Goal: Task Accomplishment & Management: Manage account settings

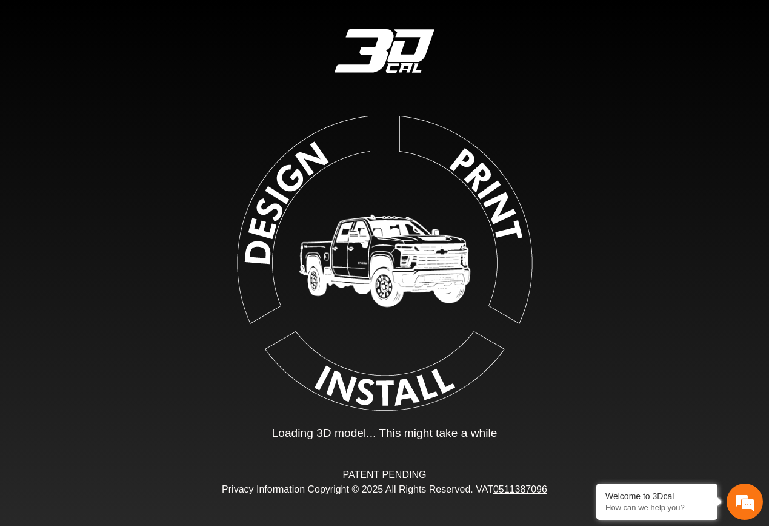
type input "*"
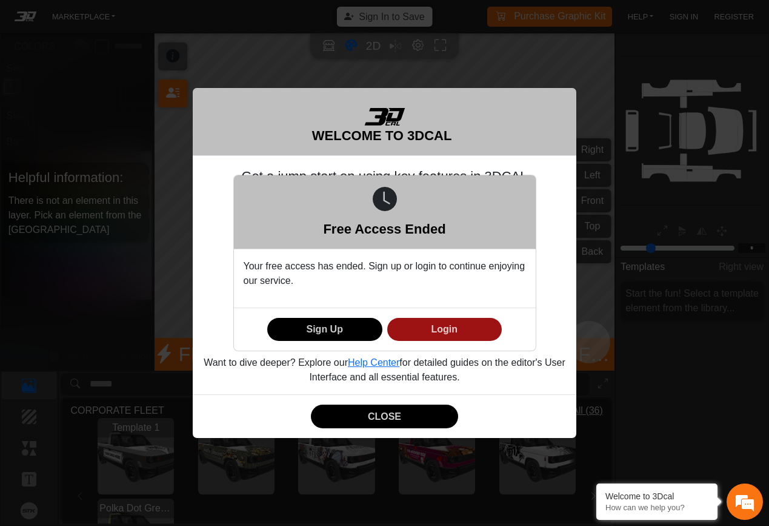
click at [432, 333] on button "Login" at bounding box center [444, 330] width 115 height 24
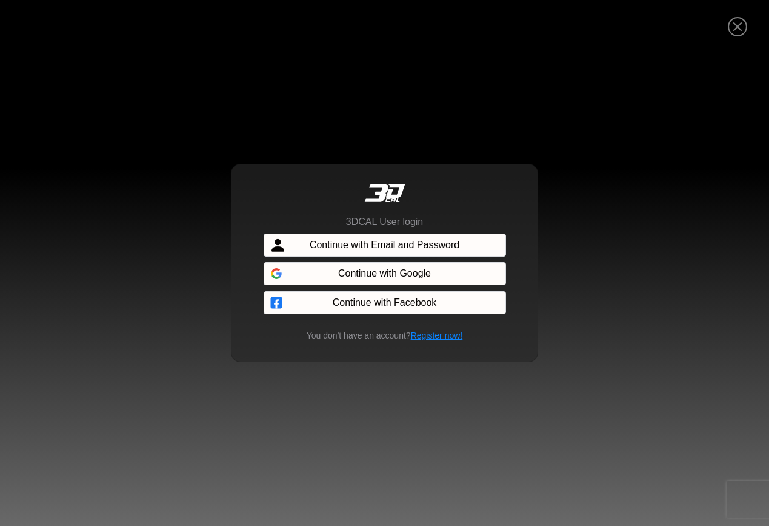
click at [406, 242] on span "Continue with Email and Password" at bounding box center [385, 245] width 150 height 15
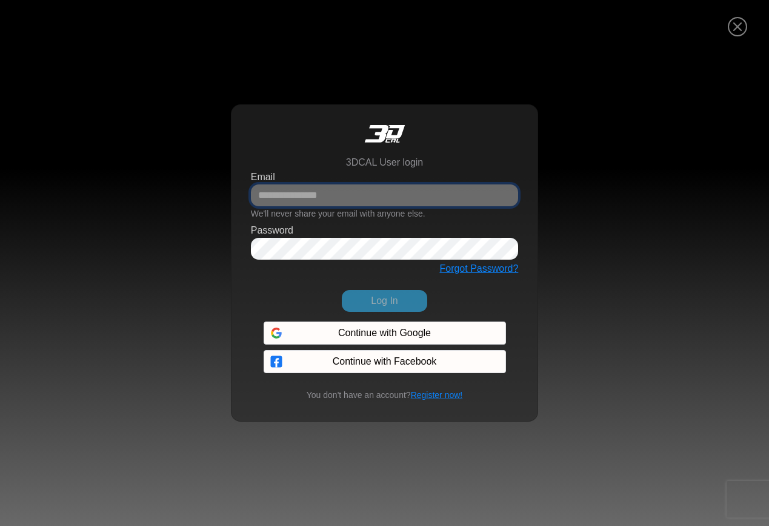
click at [371, 204] on input "Email" at bounding box center [385, 195] width 268 height 22
type input "**********"
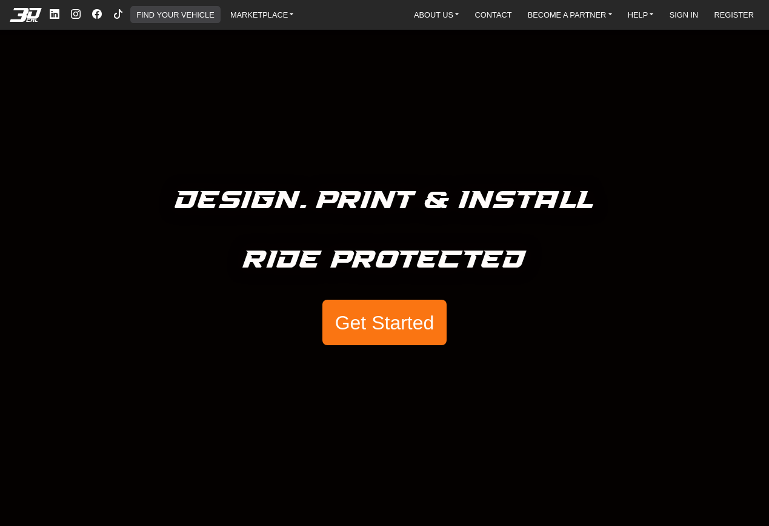
click at [162, 15] on link "FIND YOUR VEHICLE" at bounding box center [175, 14] width 87 height 17
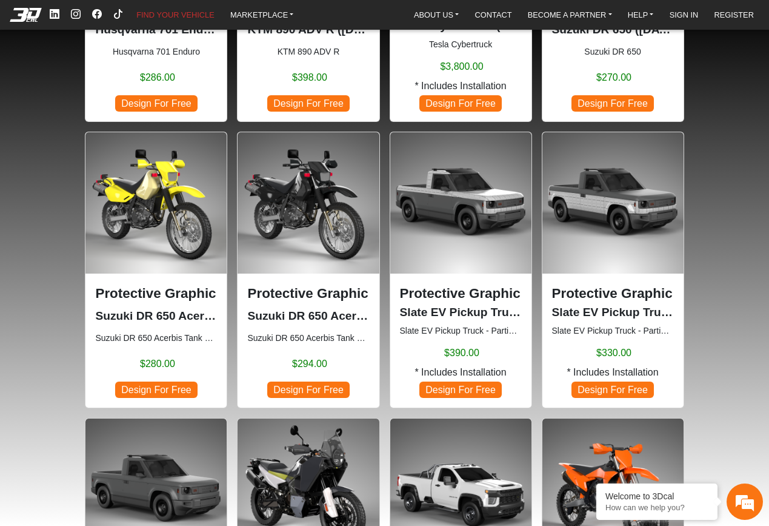
scroll to position [591, 0]
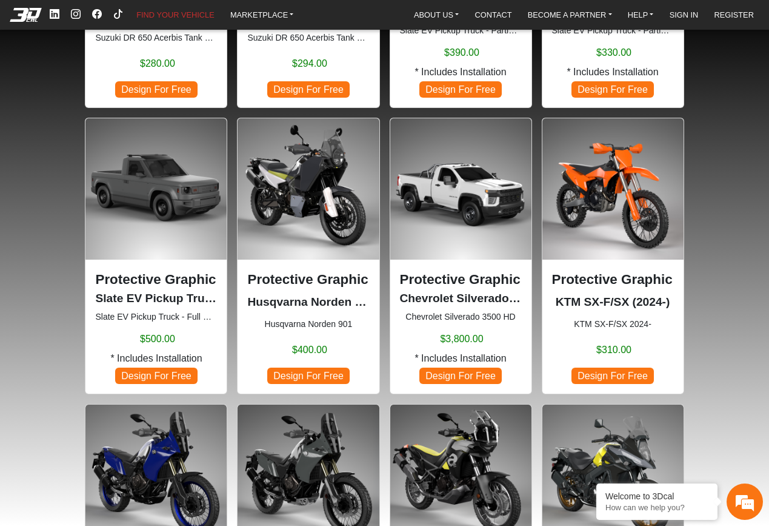
click at [438, 221] on img at bounding box center [460, 188] width 141 height 141
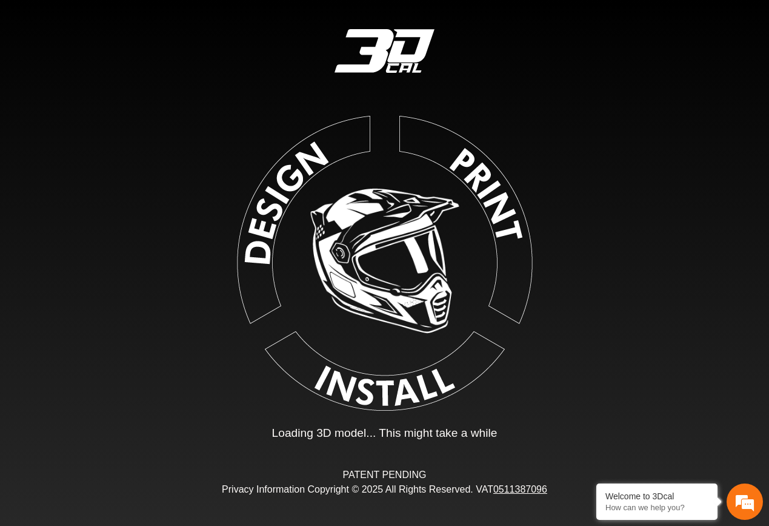
type input "*"
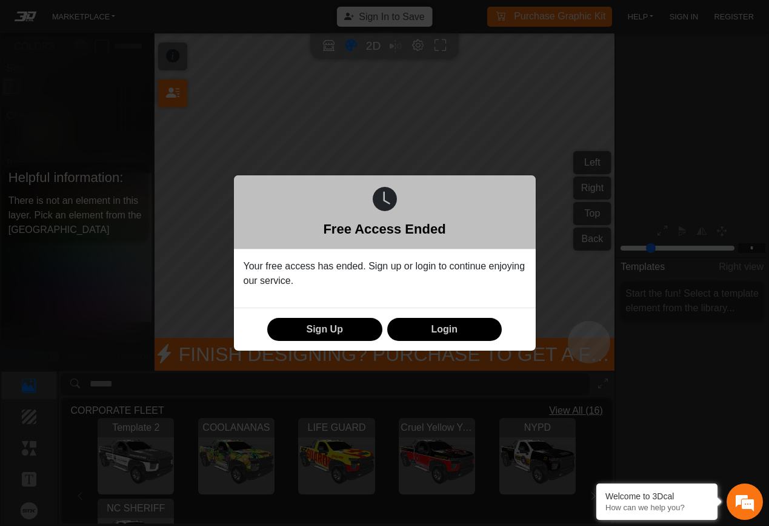
scroll to position [133, 152]
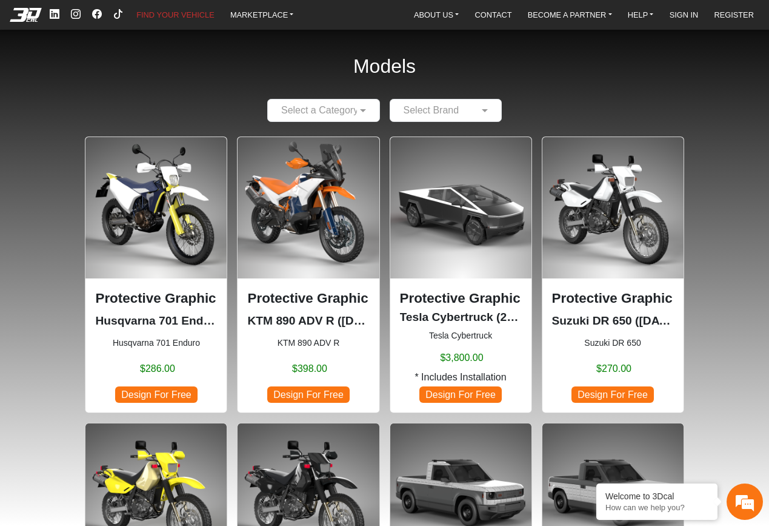
click at [491, 204] on img at bounding box center [460, 207] width 141 height 141
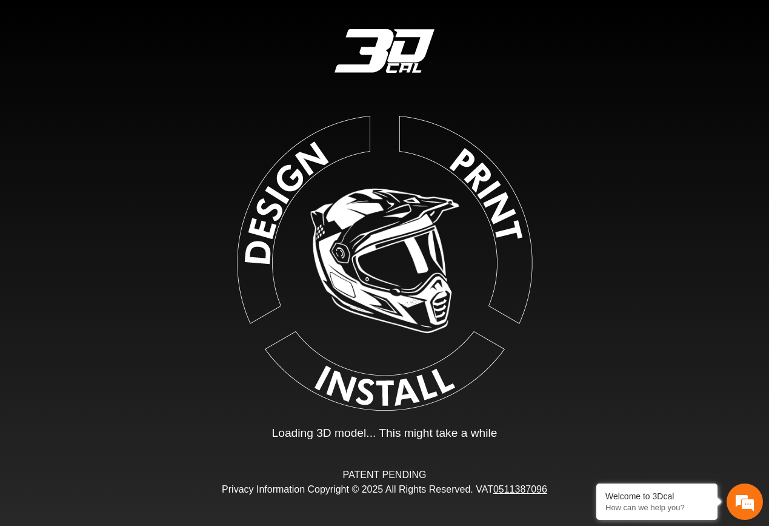
type input "*"
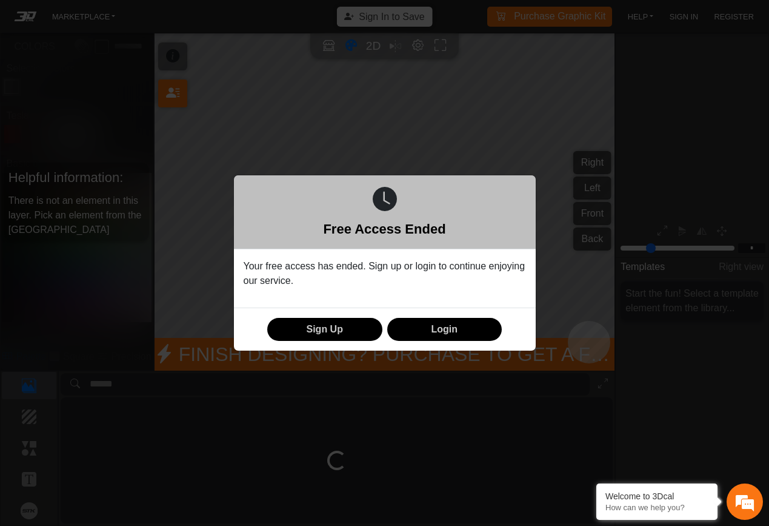
scroll to position [133, 152]
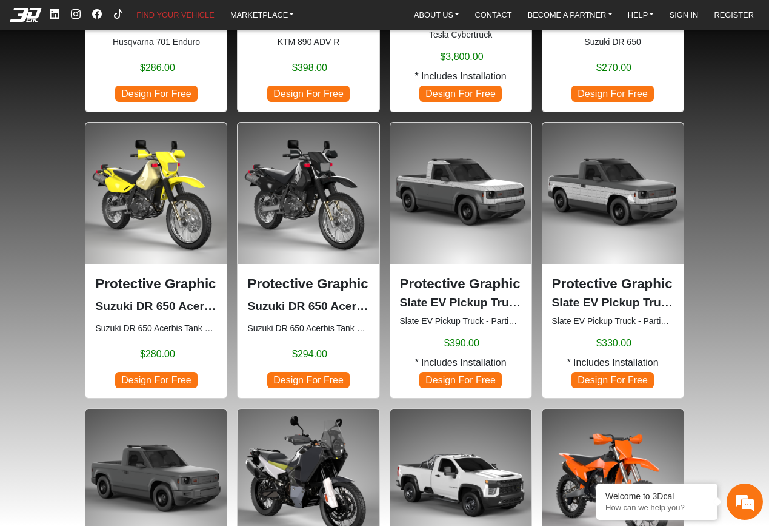
scroll to position [527, 0]
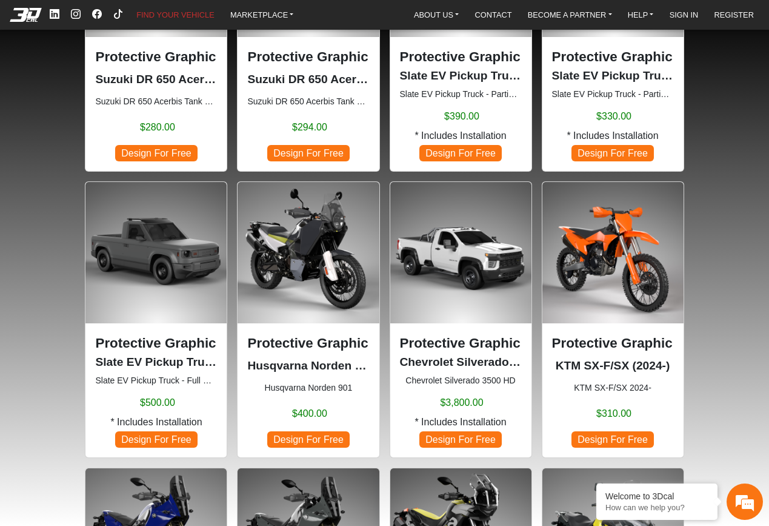
click at [295, 235] on img at bounding box center [308, 252] width 141 height 141
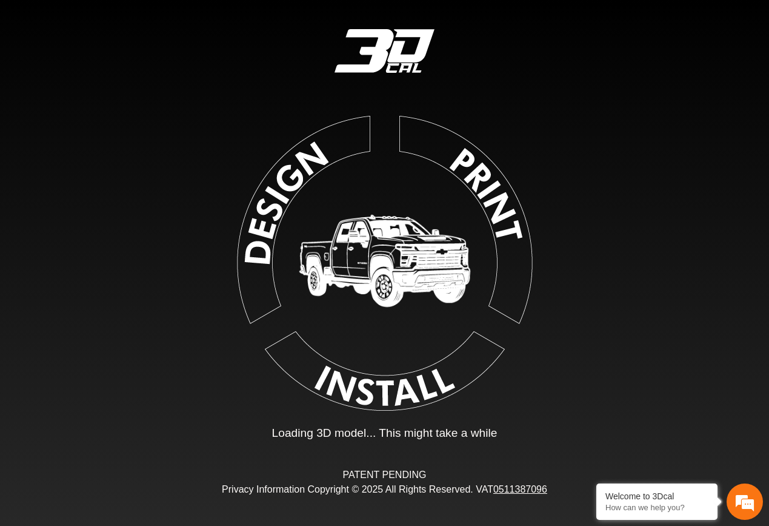
type input "*"
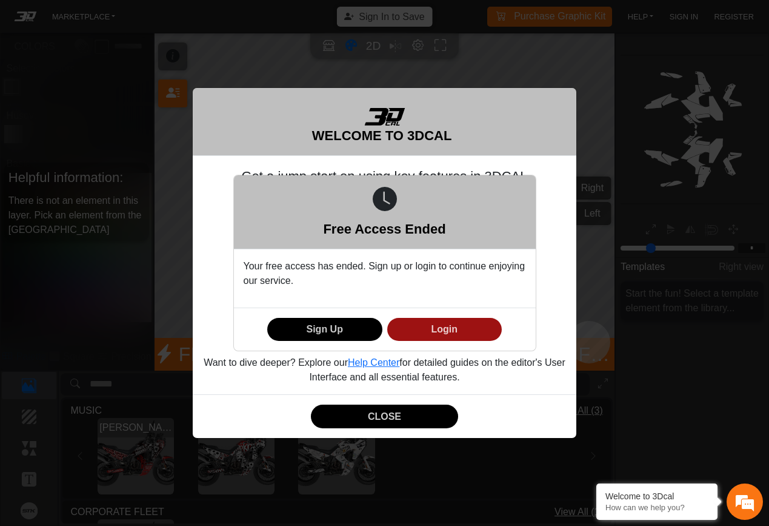
click at [463, 330] on button "Login" at bounding box center [444, 330] width 115 height 24
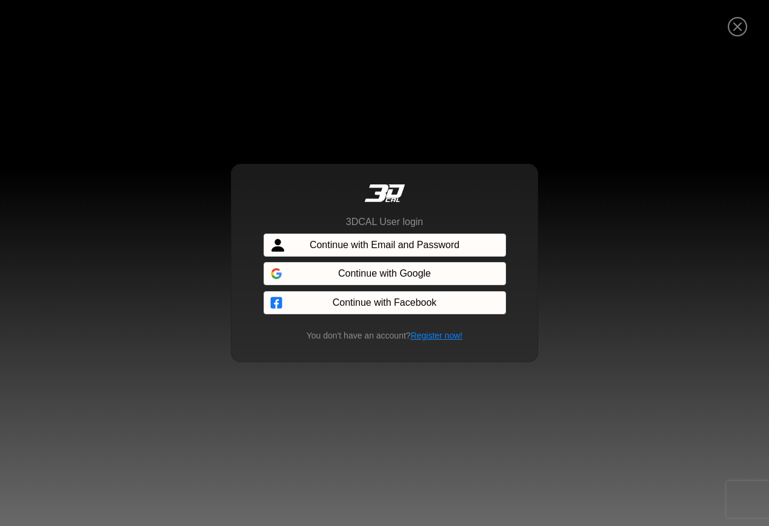
click at [342, 244] on span "Continue with Email and Password" at bounding box center [385, 245] width 150 height 15
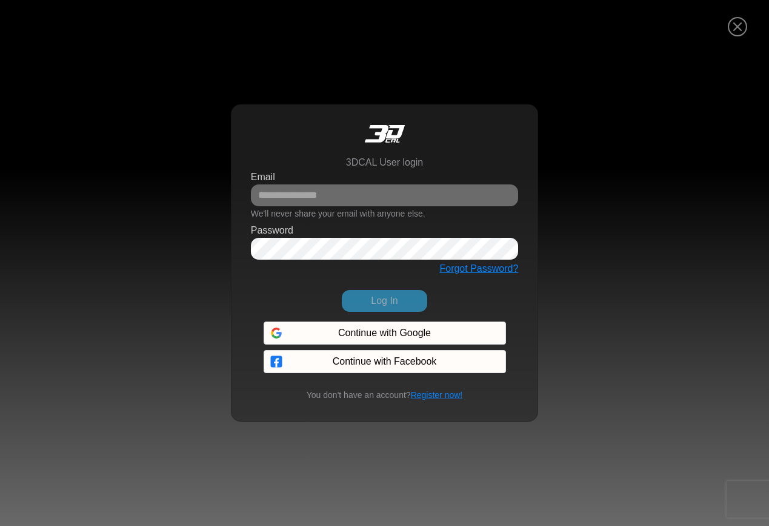
click at [325, 209] on small "We'll never share your email with anyone else." at bounding box center [338, 214] width 175 height 10
click at [316, 201] on input "Email" at bounding box center [385, 195] width 268 height 22
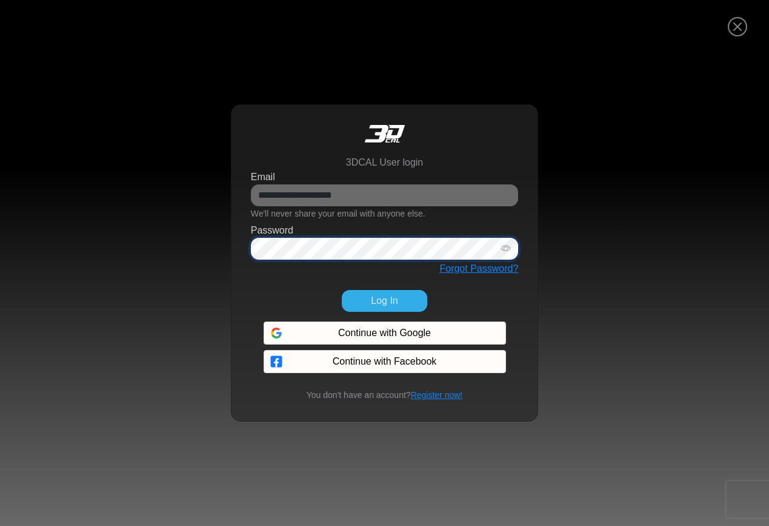
click at [342, 290] on button "Log In" at bounding box center [384, 301] width 85 height 22
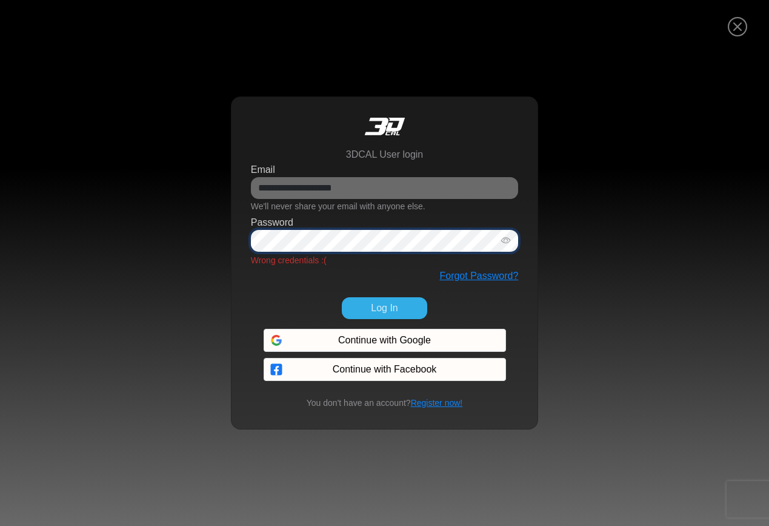
click at [503, 238] on icon "button" at bounding box center [506, 240] width 10 height 10
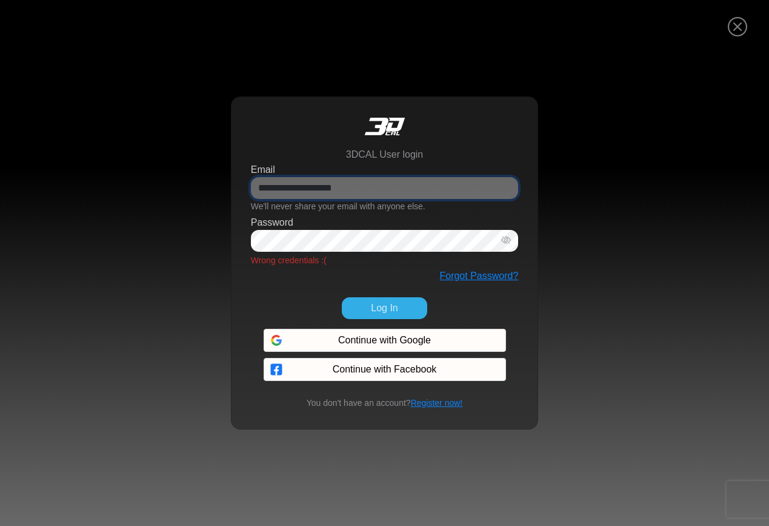
click at [406, 189] on input "**********" at bounding box center [385, 188] width 268 height 22
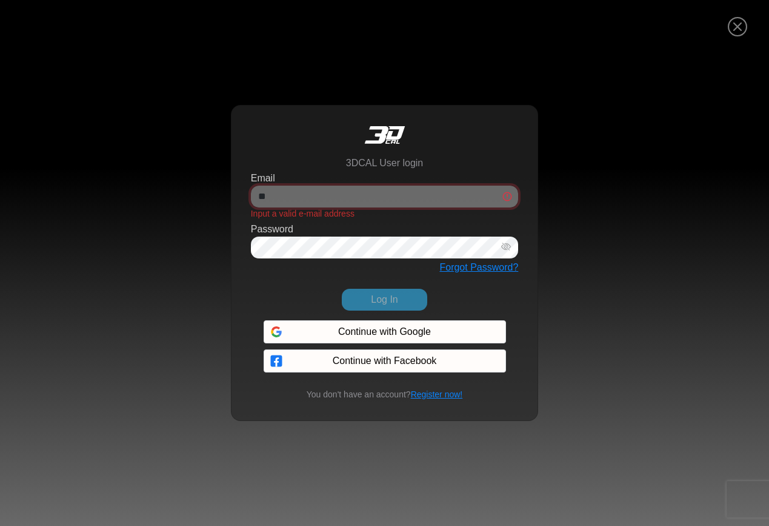
type input "**********"
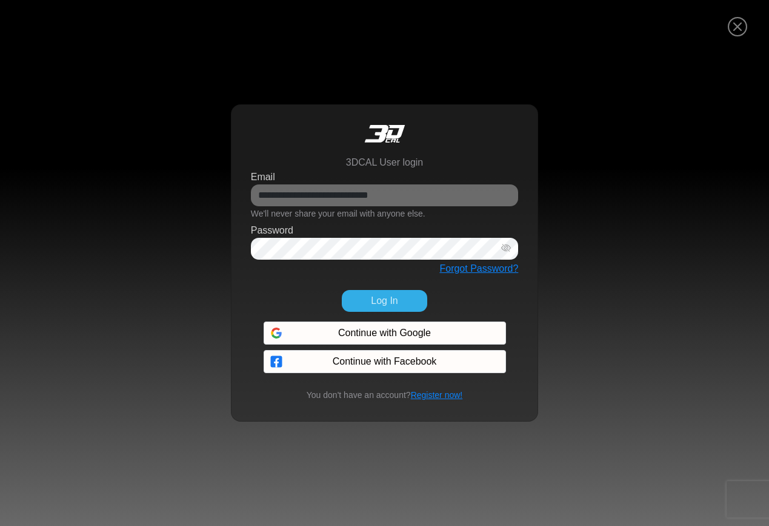
click at [376, 304] on button "Log In" at bounding box center [384, 301] width 85 height 22
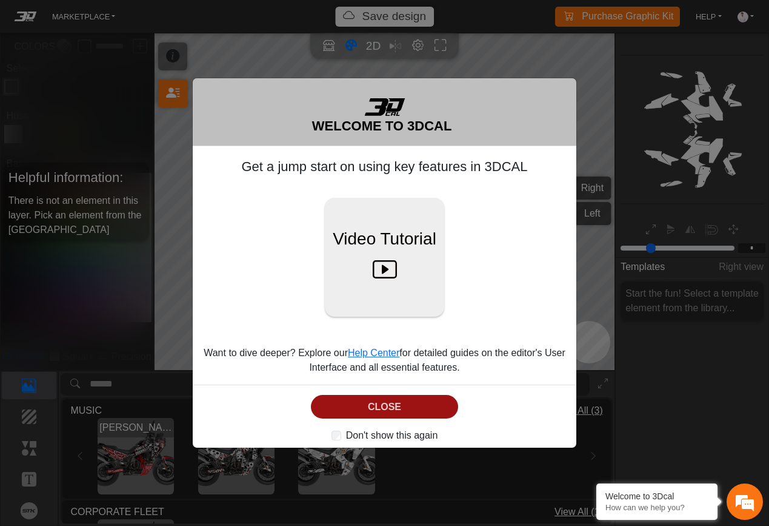
click at [418, 401] on button "CLOSE" at bounding box center [384, 407] width 147 height 24
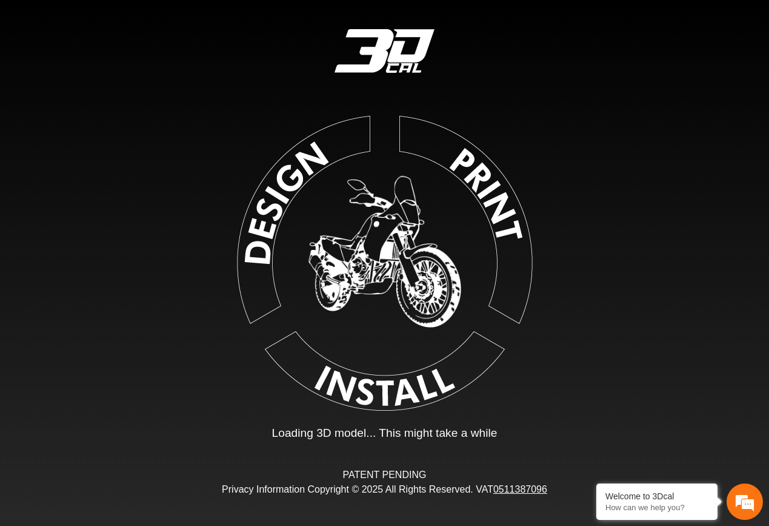
type input "*"
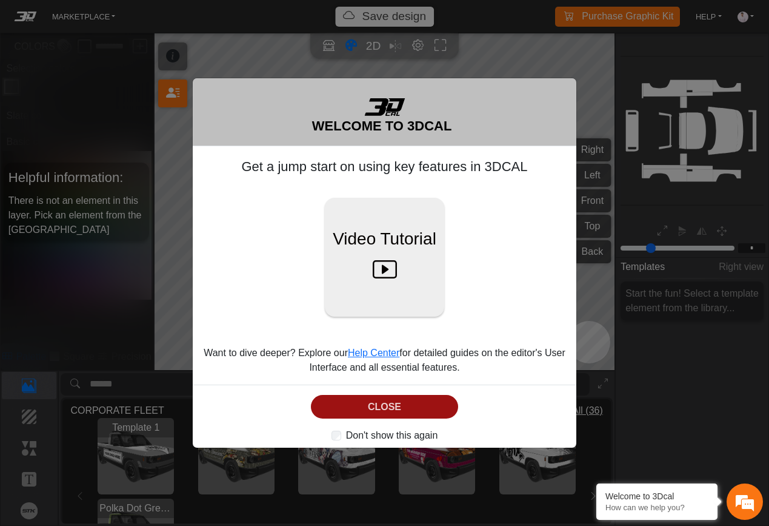
click at [370, 407] on button "CLOSE" at bounding box center [384, 407] width 147 height 24
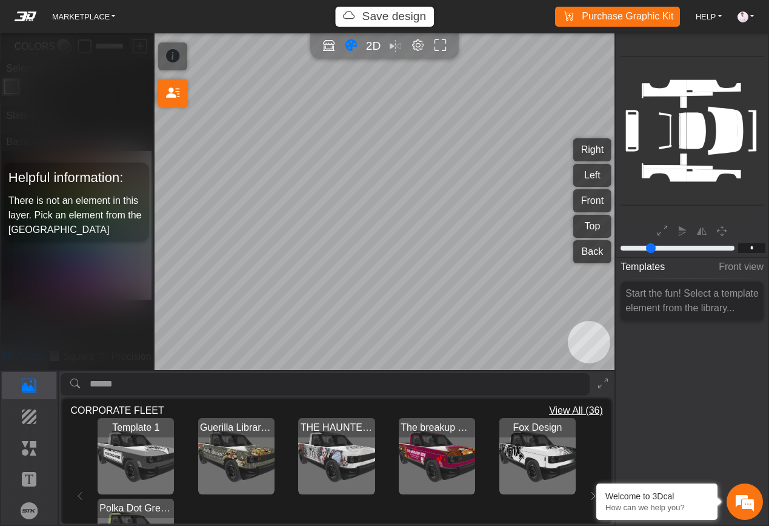
scroll to position [0, 0]
drag, startPoint x: 230, startPoint y: 470, endPoint x: 122, endPoint y: 525, distance: 121.2
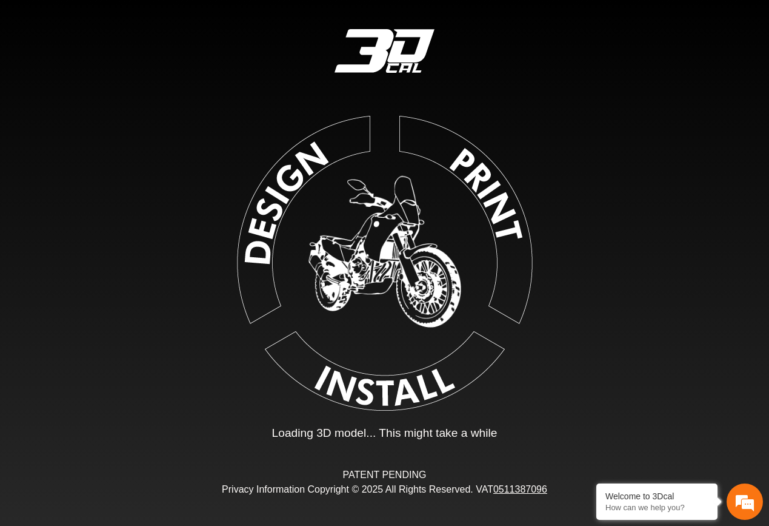
type input "*"
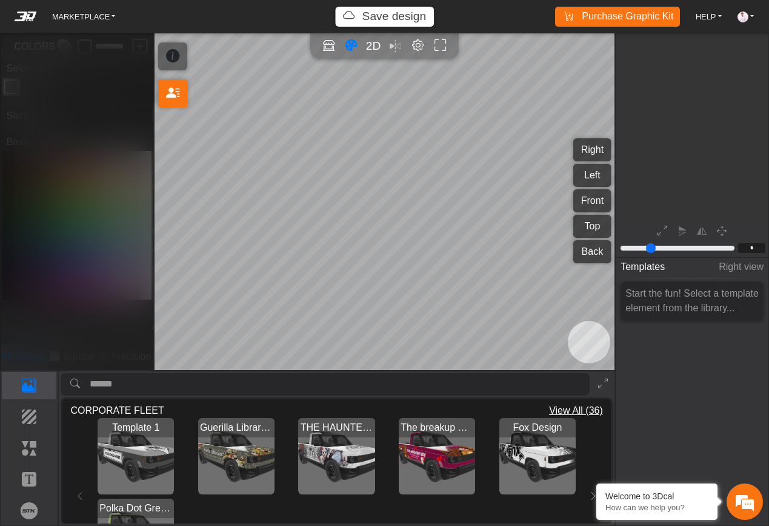
scroll to position [133, 152]
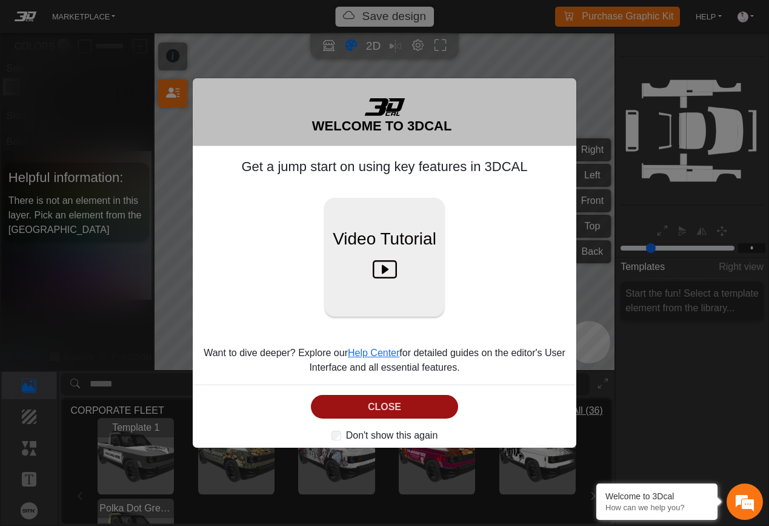
drag, startPoint x: 363, startPoint y: 409, endPoint x: 353, endPoint y: 407, distance: 9.9
click at [363, 409] on button "CLOSE" at bounding box center [384, 407] width 147 height 24
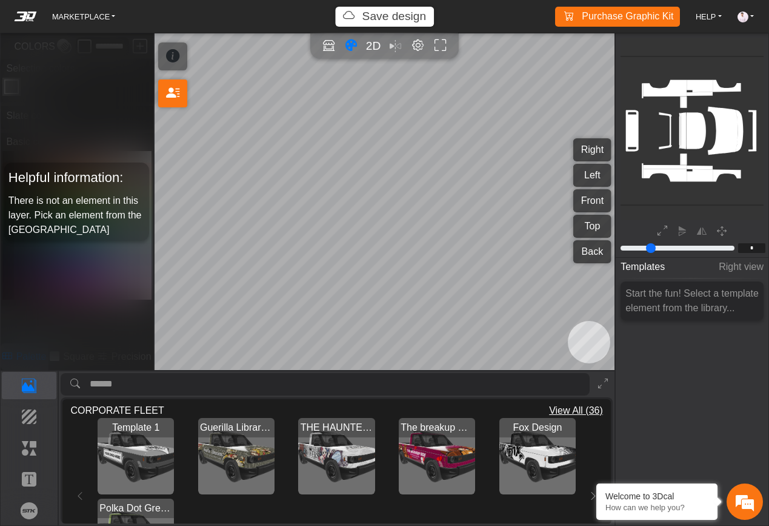
scroll to position [0, 0]
